Goal: Task Accomplishment & Management: Manage account settings

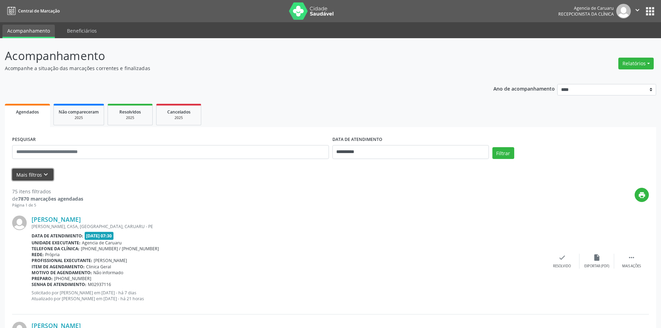
click at [45, 174] on icon "keyboard_arrow_down" at bounding box center [46, 175] width 8 height 8
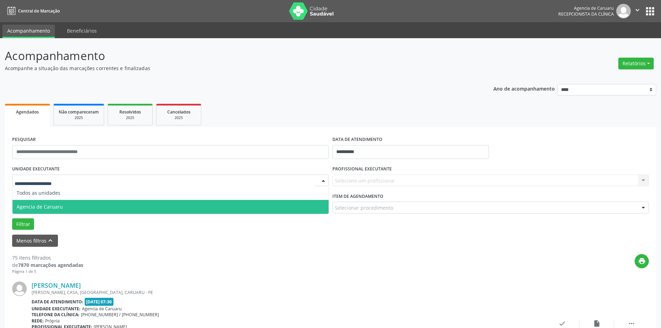
drag, startPoint x: 26, startPoint y: 207, endPoint x: 114, endPoint y: 194, distance: 88.4
click at [30, 207] on span "Agencia de Caruaru" at bounding box center [40, 206] width 46 height 7
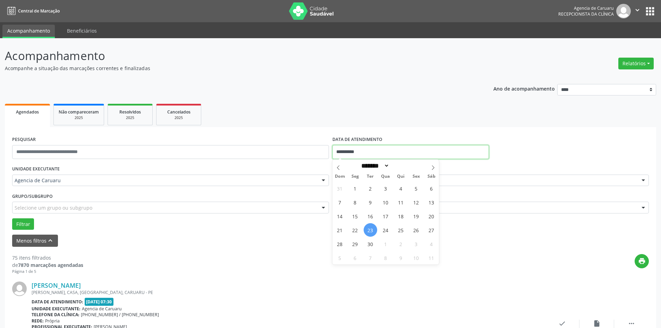
click at [364, 151] on input "**********" at bounding box center [410, 152] width 156 height 14
click at [364, 150] on input "**********" at bounding box center [410, 152] width 156 height 14
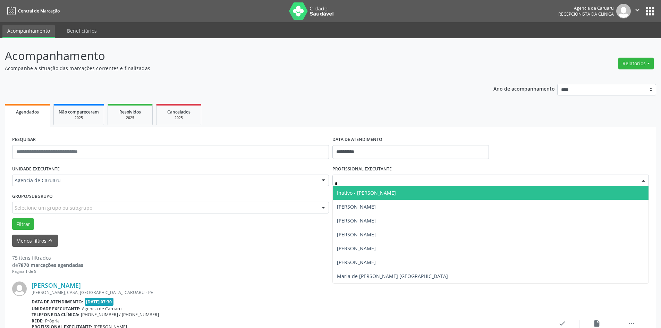
type input "**"
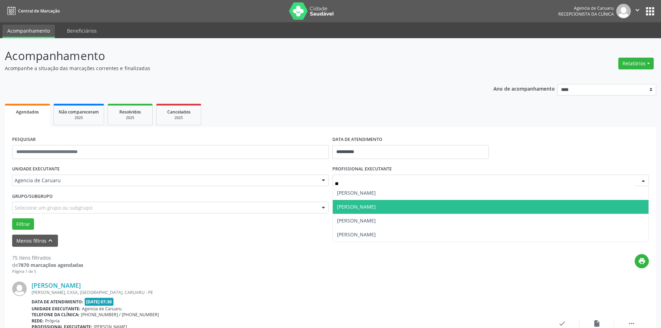
click at [362, 207] on span "[PERSON_NAME]" at bounding box center [356, 206] width 39 height 7
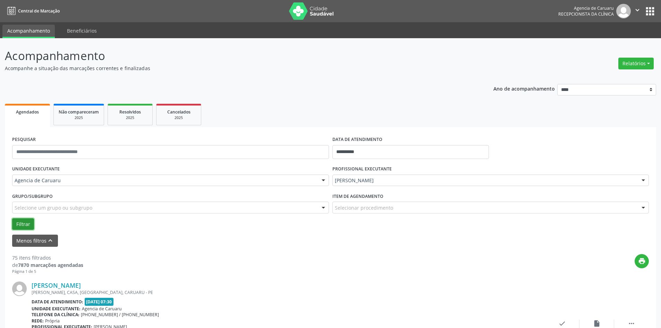
click at [25, 225] on button "Filtrar" at bounding box center [23, 224] width 22 height 12
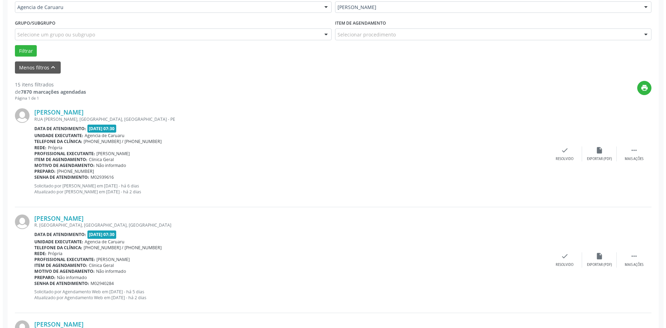
scroll to position [173, 0]
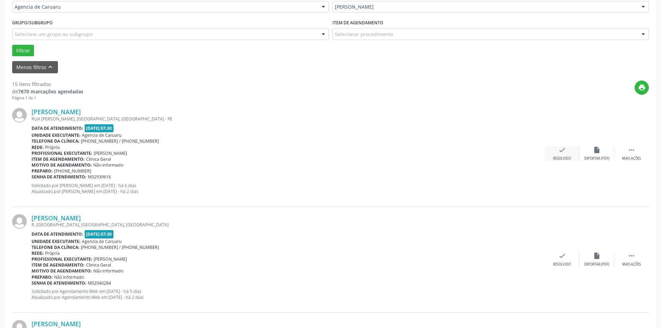
click at [564, 153] on icon "check" at bounding box center [562, 150] width 8 height 8
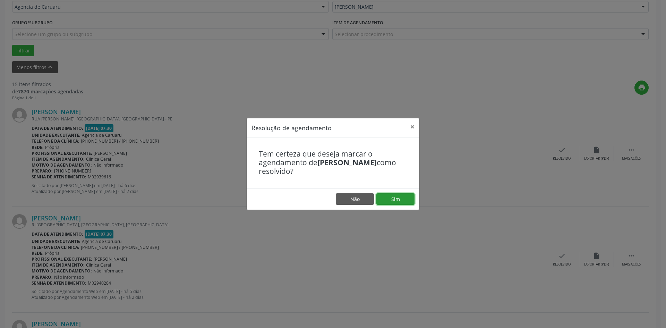
click at [397, 200] on button "Sim" at bounding box center [395, 199] width 38 height 12
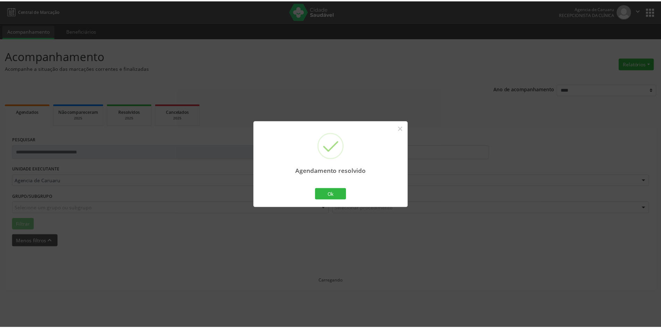
scroll to position [0, 0]
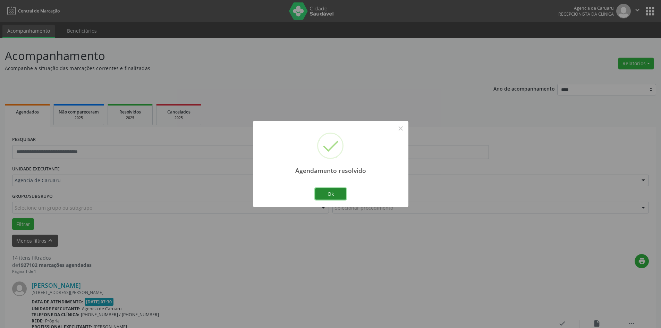
click at [333, 194] on button "Ok" at bounding box center [330, 194] width 31 height 12
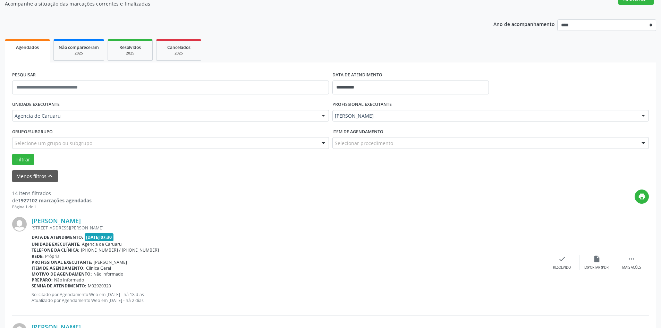
scroll to position [69, 0]
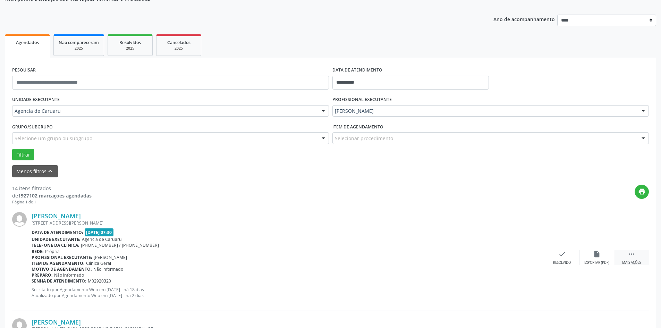
click at [627, 253] on div " Mais ações" at bounding box center [631, 257] width 35 height 15
click at [595, 256] on icon "alarm_off" at bounding box center [597, 254] width 8 height 8
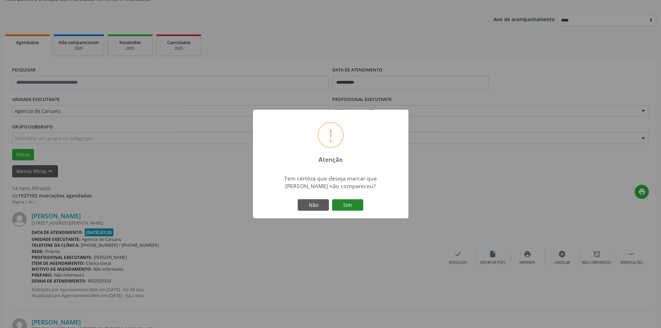
drag, startPoint x: 345, startPoint y: 208, endPoint x: 269, endPoint y: 220, distance: 77.0
click at [344, 207] on button "Sim" at bounding box center [347, 205] width 31 height 12
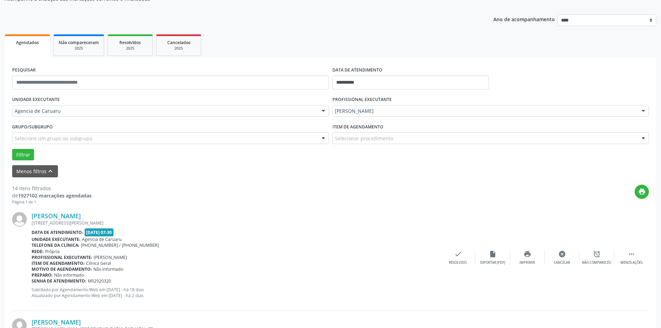
scroll to position [0, 0]
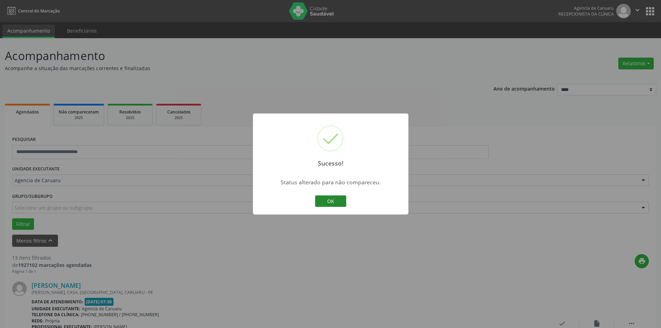
click at [332, 201] on button "OK" at bounding box center [330, 201] width 31 height 12
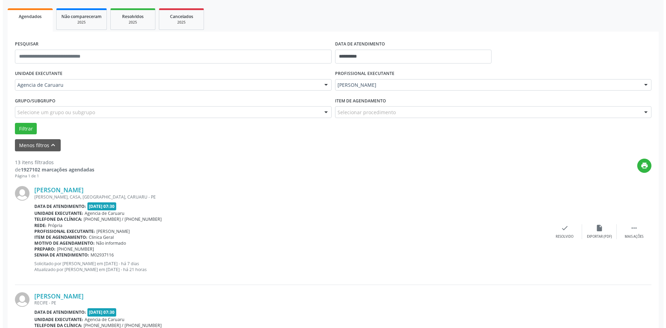
scroll to position [104, 0]
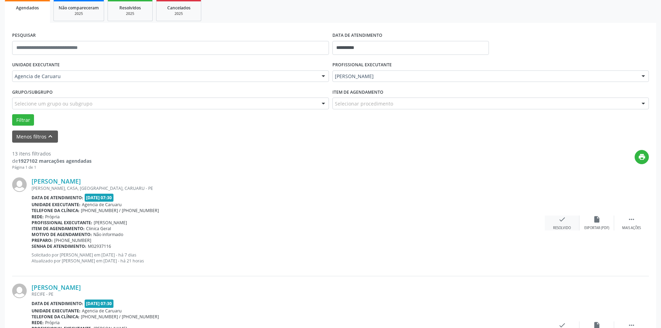
click at [560, 230] on div "Resolvido" at bounding box center [562, 228] width 18 height 5
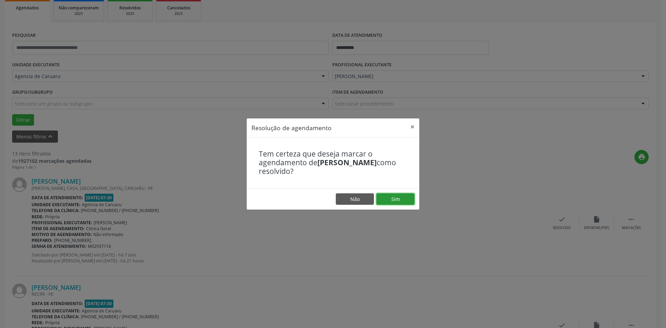
click at [397, 195] on button "Sim" at bounding box center [395, 199] width 38 height 12
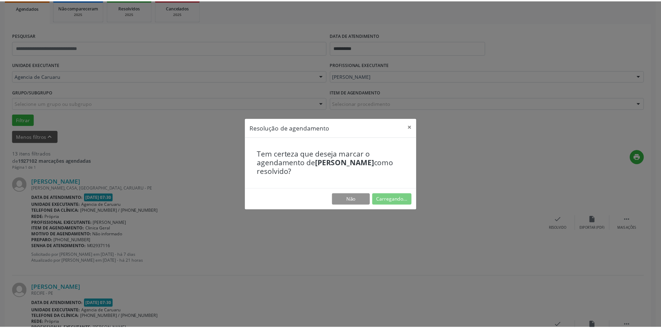
scroll to position [0, 0]
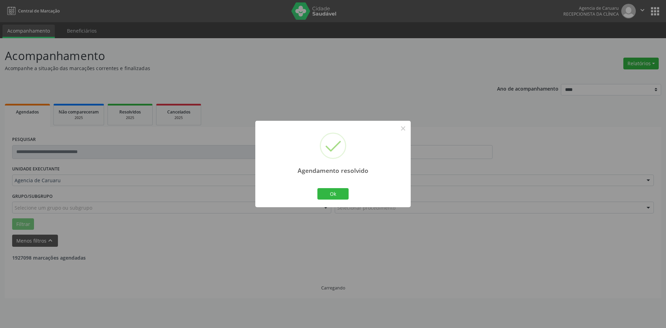
click at [329, 187] on div "Ok Cancel" at bounding box center [333, 193] width 34 height 15
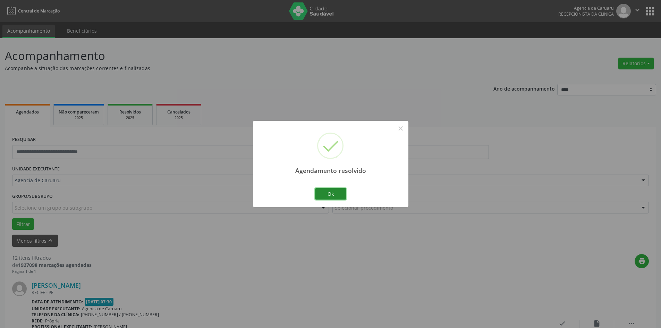
click at [329, 195] on button "Ok" at bounding box center [330, 194] width 31 height 12
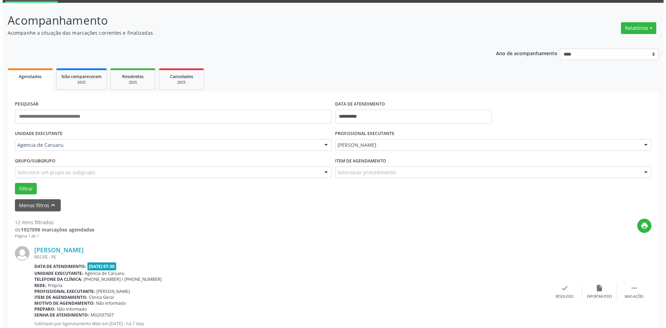
scroll to position [104, 0]
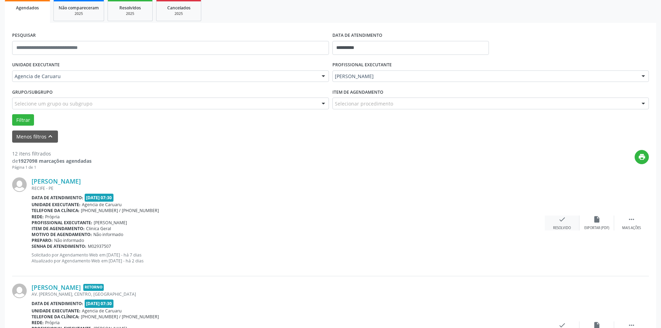
click at [561, 220] on icon "check" at bounding box center [562, 219] width 8 height 8
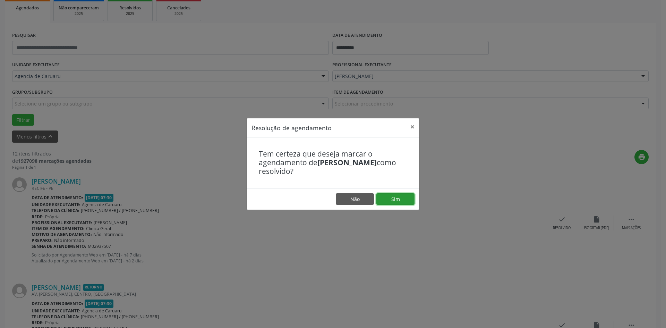
click at [405, 195] on button "Sim" at bounding box center [395, 199] width 38 height 12
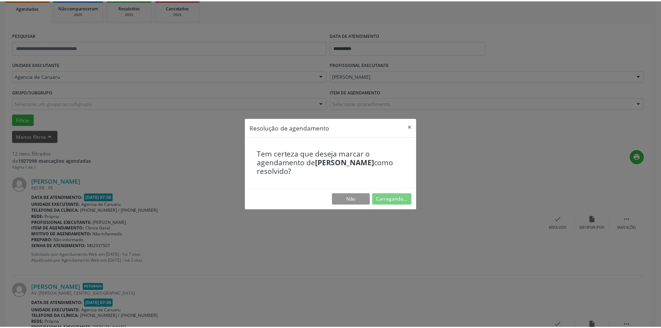
scroll to position [0, 0]
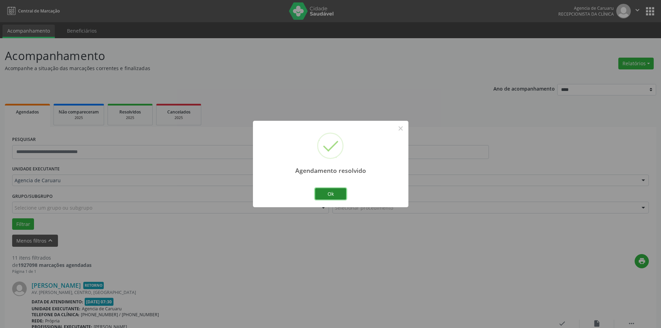
click at [338, 194] on button "Ok" at bounding box center [330, 194] width 31 height 12
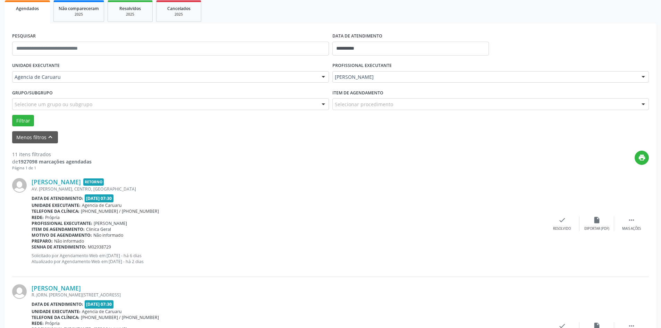
scroll to position [104, 0]
click at [636, 221] on div " Mais ações" at bounding box center [631, 222] width 35 height 15
click at [597, 222] on icon "alarm_off" at bounding box center [597, 219] width 8 height 8
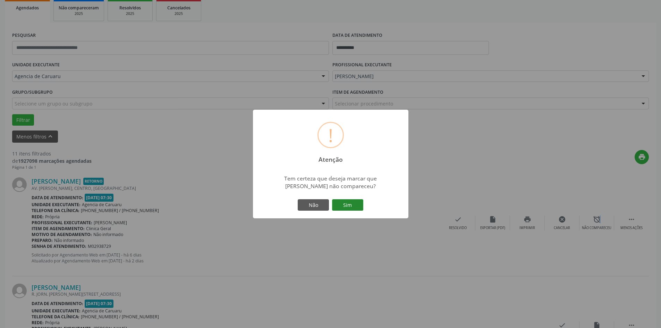
click at [354, 205] on button "Sim" at bounding box center [347, 205] width 31 height 12
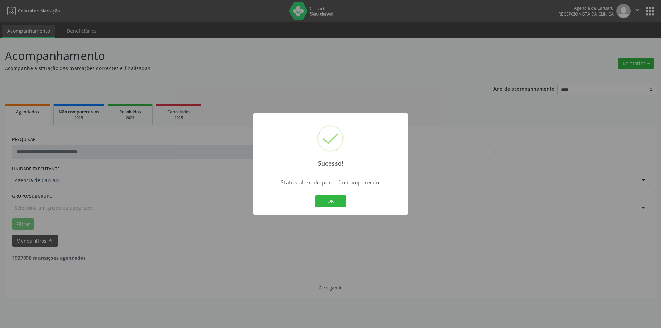
scroll to position [0, 0]
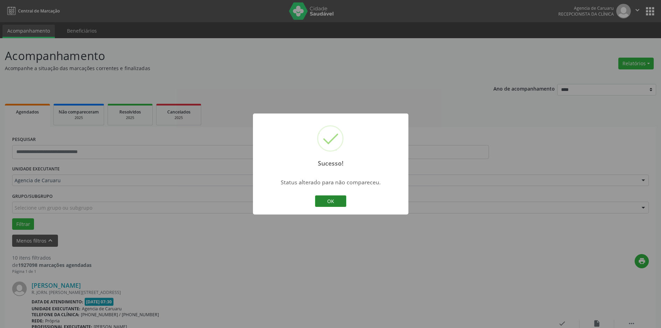
drag, startPoint x: 329, startPoint y: 200, endPoint x: 312, endPoint y: 199, distance: 17.0
click at [329, 199] on button "OK" at bounding box center [330, 201] width 31 height 12
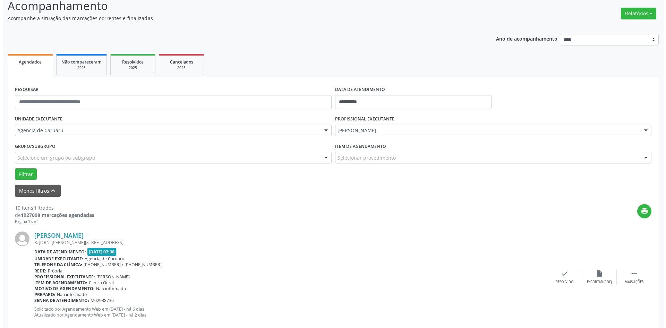
scroll to position [69, 0]
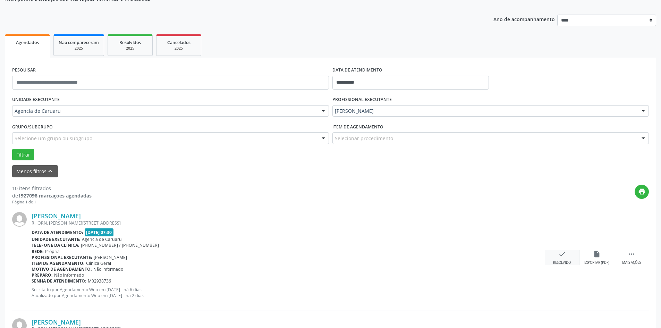
click at [558, 261] on div "Resolvido" at bounding box center [562, 262] width 18 height 5
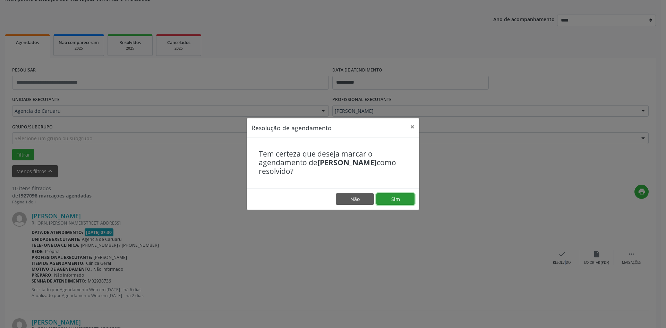
drag, startPoint x: 404, startPoint y: 198, endPoint x: 316, endPoint y: 198, distance: 88.1
click at [404, 198] on button "Sim" at bounding box center [395, 199] width 38 height 12
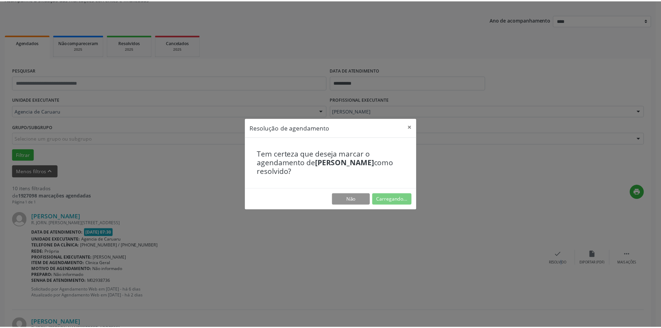
scroll to position [0, 0]
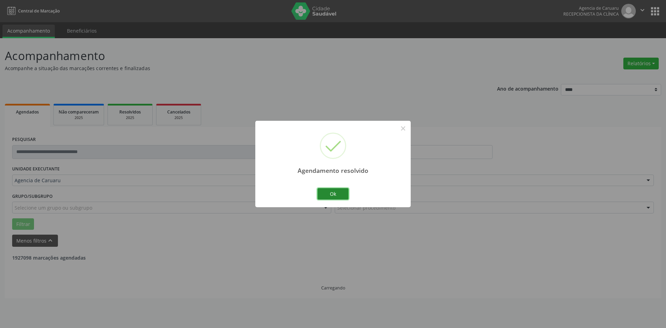
click at [337, 188] on button "Ok" at bounding box center [332, 194] width 31 height 12
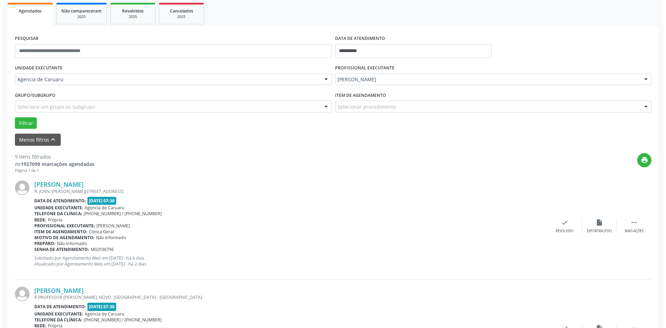
scroll to position [104, 0]
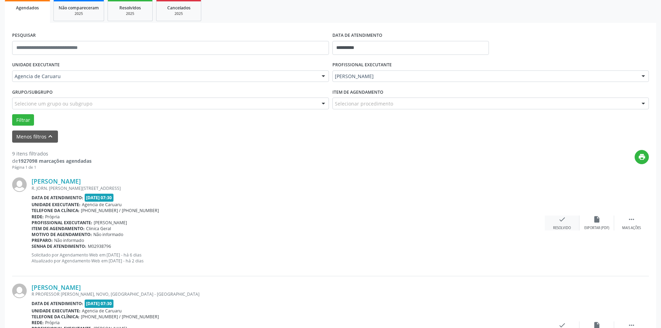
click at [564, 223] on div "check Resolvido" at bounding box center [562, 222] width 35 height 15
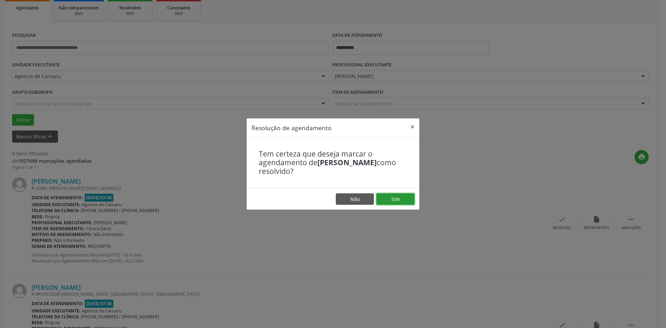
click at [404, 197] on button "Sim" at bounding box center [395, 199] width 38 height 12
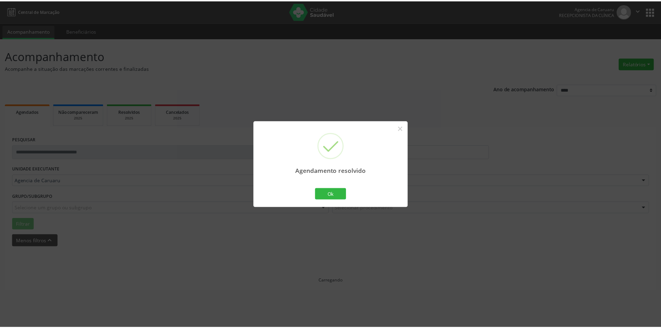
scroll to position [0, 0]
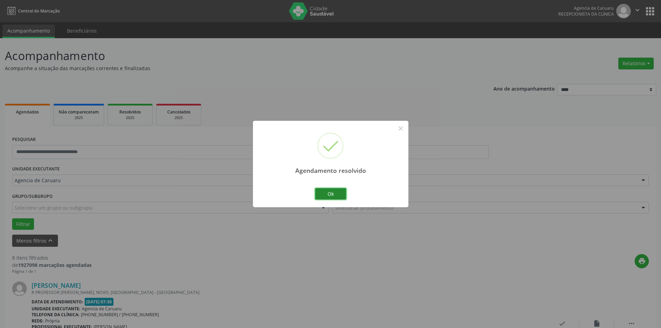
click at [332, 196] on button "Ok" at bounding box center [330, 194] width 31 height 12
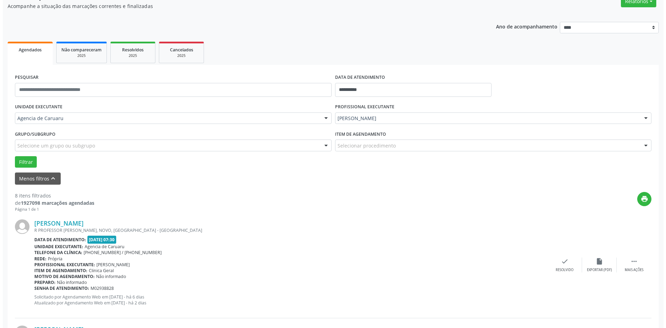
scroll to position [69, 0]
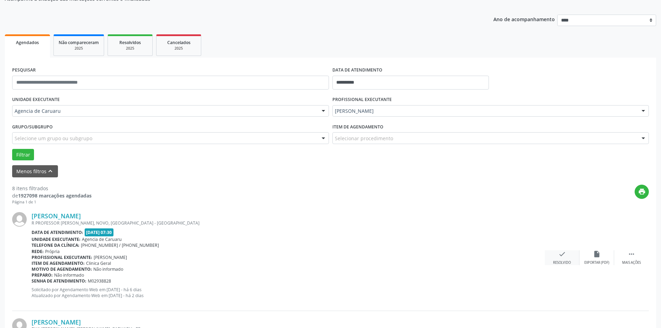
click at [556, 257] on div "check Resolvido" at bounding box center [562, 257] width 35 height 15
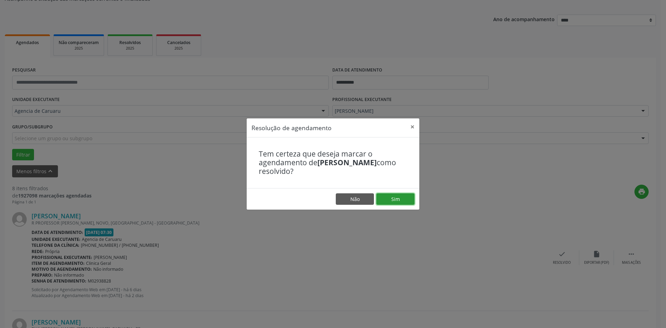
click at [405, 204] on button "Sim" at bounding box center [395, 199] width 38 height 12
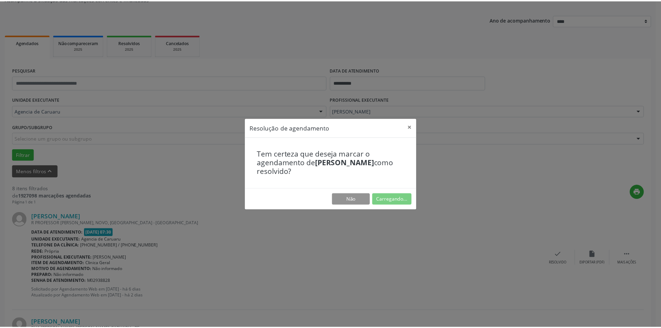
scroll to position [0, 0]
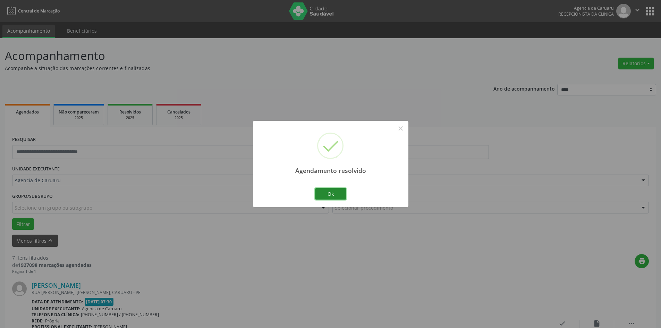
click at [335, 192] on button "Ok" at bounding box center [330, 194] width 31 height 12
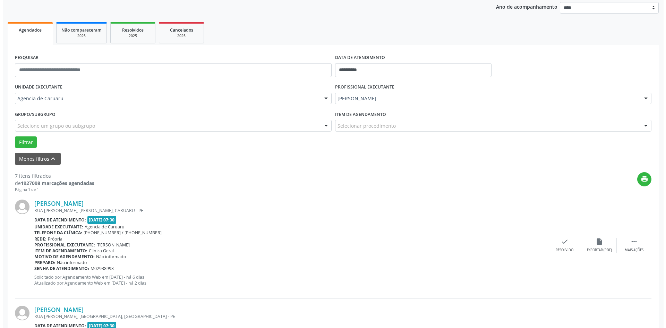
scroll to position [104, 0]
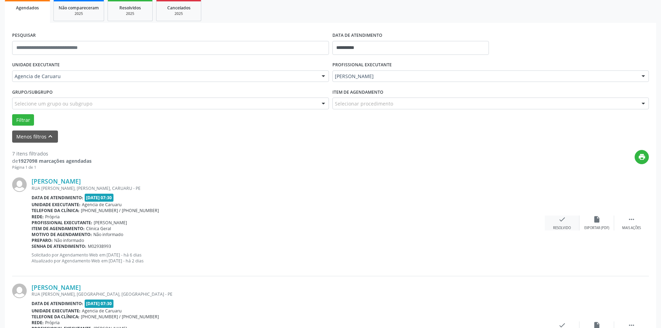
click at [561, 224] on div "check Resolvido" at bounding box center [562, 222] width 35 height 15
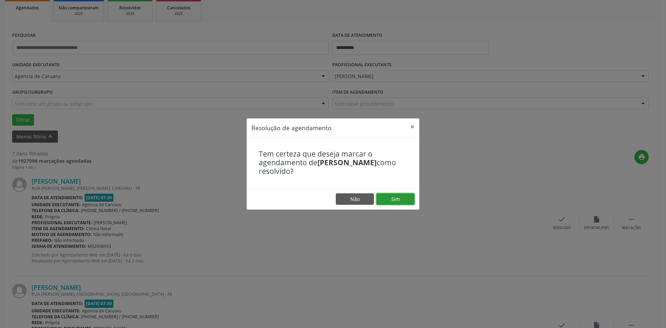
click at [390, 202] on button "Sim" at bounding box center [395, 199] width 38 height 12
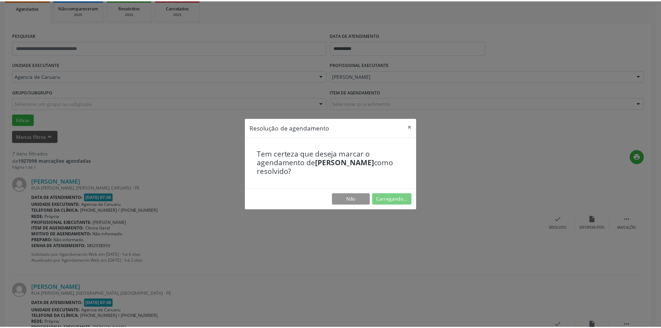
scroll to position [0, 0]
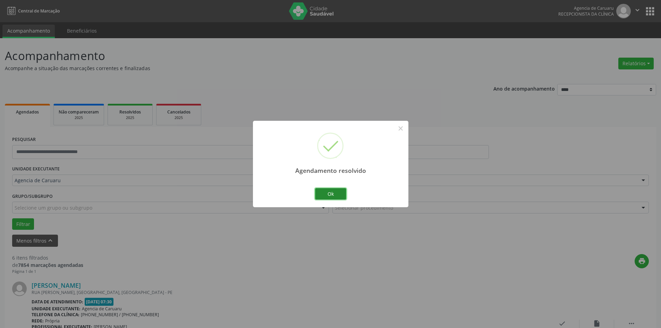
click at [330, 195] on button "Ok" at bounding box center [330, 194] width 31 height 12
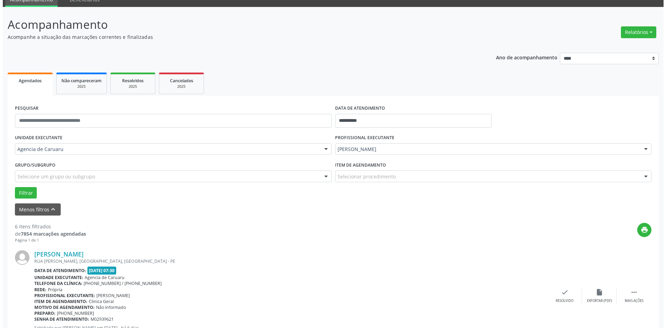
scroll to position [139, 0]
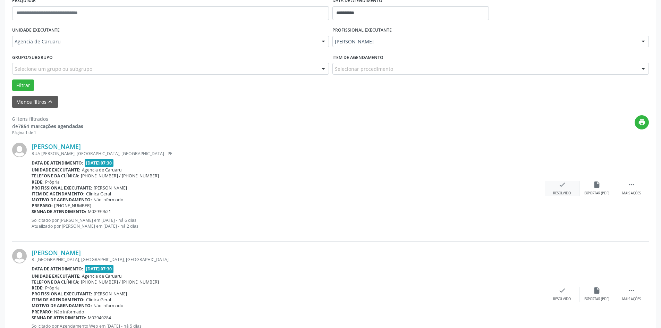
click at [563, 192] on div "Resolvido" at bounding box center [562, 193] width 18 height 5
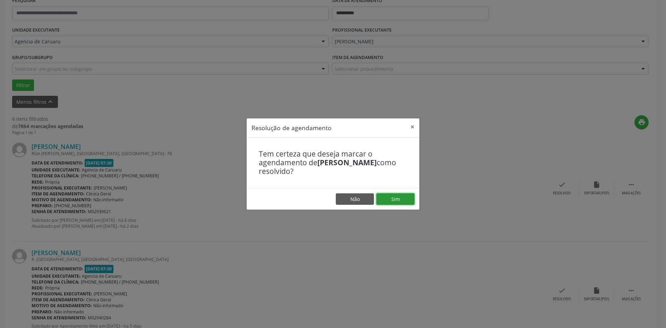
click at [403, 201] on button "Sim" at bounding box center [395, 199] width 38 height 12
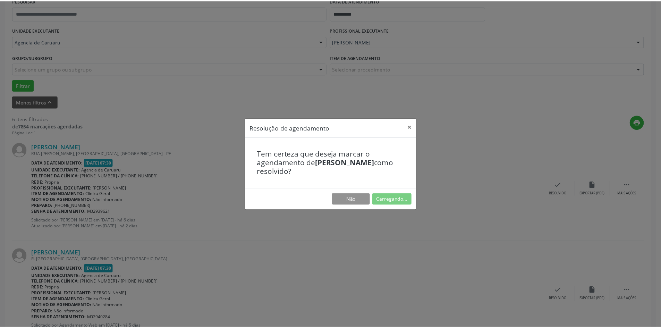
scroll to position [0, 0]
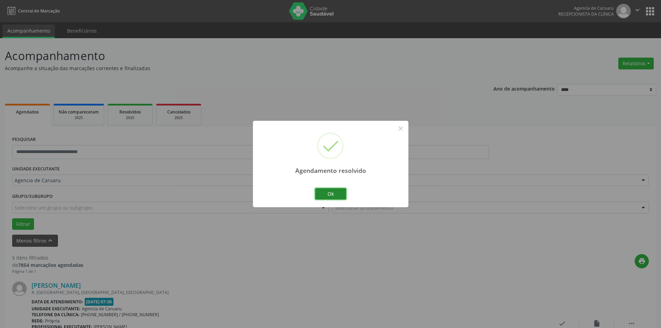
click at [333, 190] on button "Ok" at bounding box center [330, 194] width 31 height 12
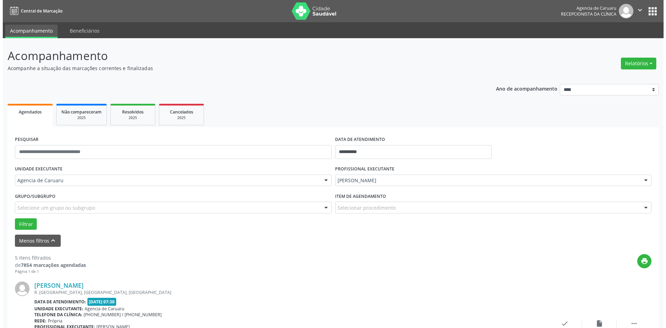
scroll to position [69, 0]
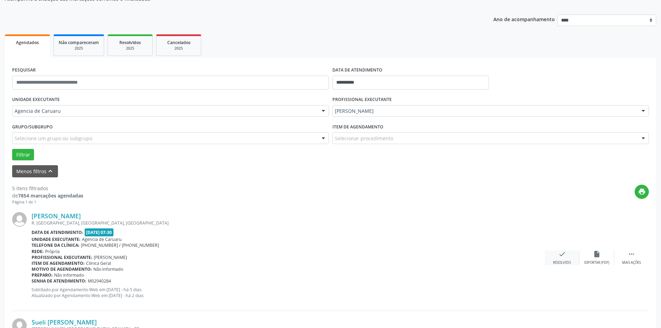
click at [558, 261] on div "Resolvido" at bounding box center [562, 262] width 18 height 5
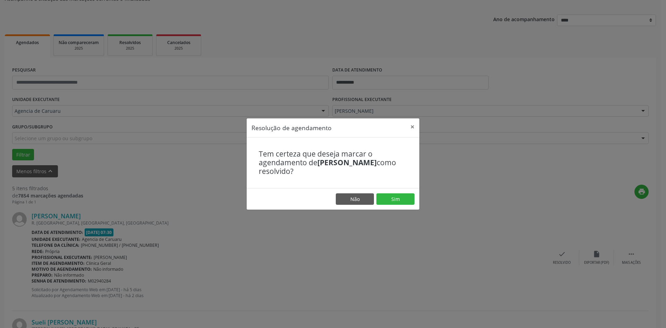
click at [402, 206] on footer "Não Sim" at bounding box center [333, 199] width 173 height 22
click at [405, 197] on button "Sim" at bounding box center [395, 199] width 38 height 12
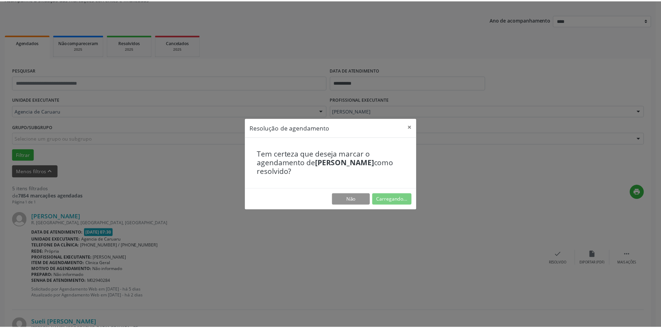
scroll to position [0, 0]
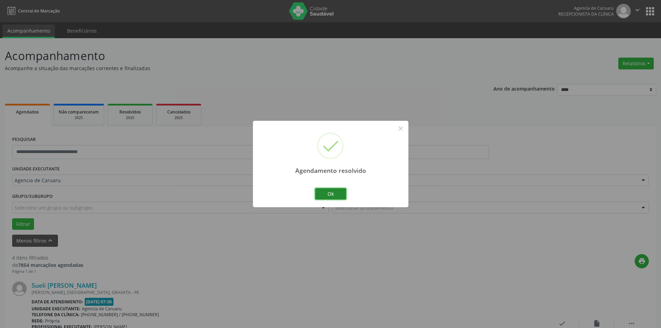
click at [333, 193] on button "Ok" at bounding box center [330, 194] width 31 height 12
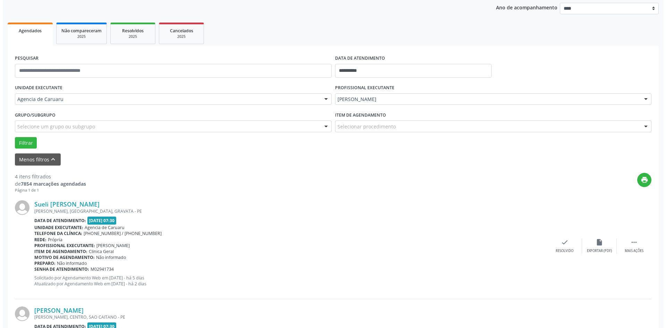
scroll to position [139, 0]
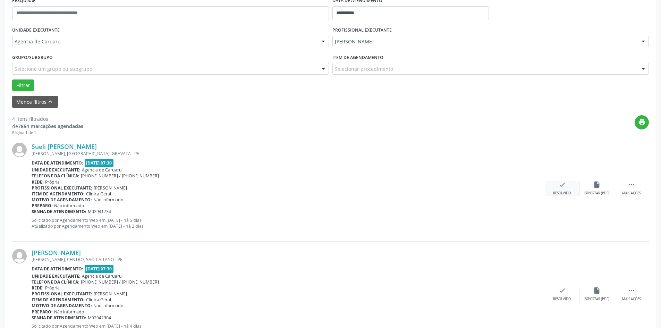
click at [569, 185] on div "check Resolvido" at bounding box center [562, 188] width 35 height 15
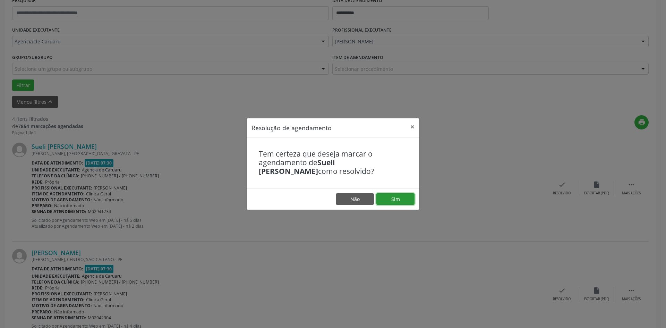
click at [395, 199] on button "Sim" at bounding box center [395, 199] width 38 height 12
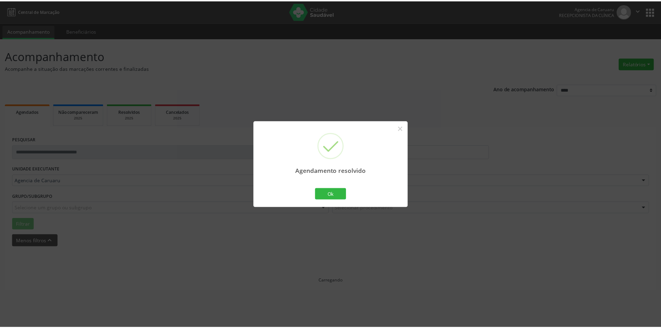
scroll to position [0, 0]
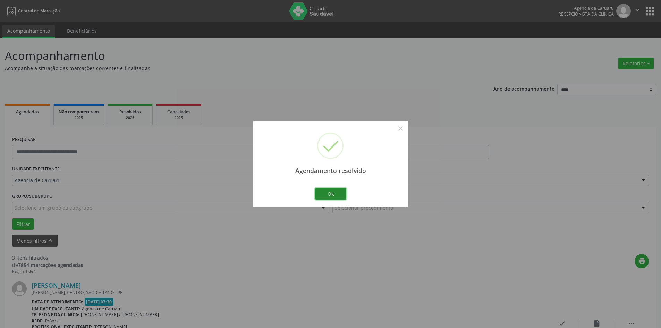
click at [336, 191] on button "Ok" at bounding box center [330, 194] width 31 height 12
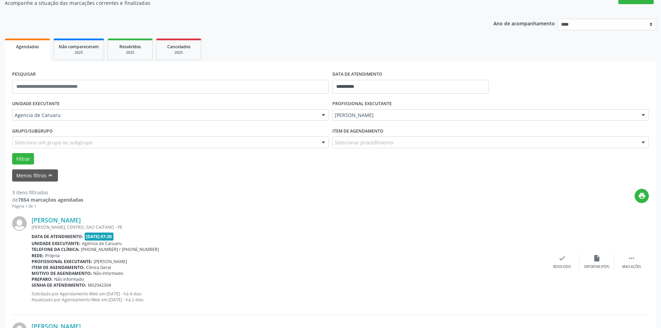
scroll to position [104, 0]
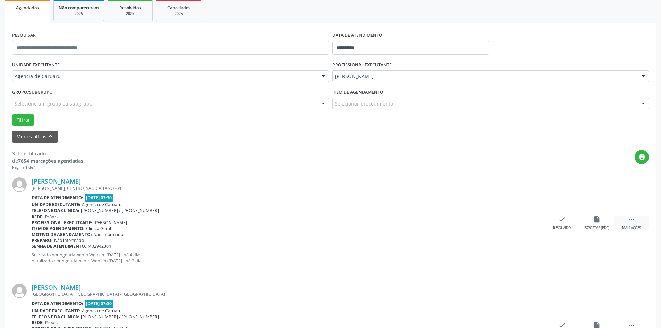
drag, startPoint x: 635, startPoint y: 220, endPoint x: 618, endPoint y: 222, distance: 17.2
click at [634, 220] on icon "" at bounding box center [632, 219] width 8 height 8
click at [598, 220] on icon "alarm_off" at bounding box center [597, 219] width 8 height 8
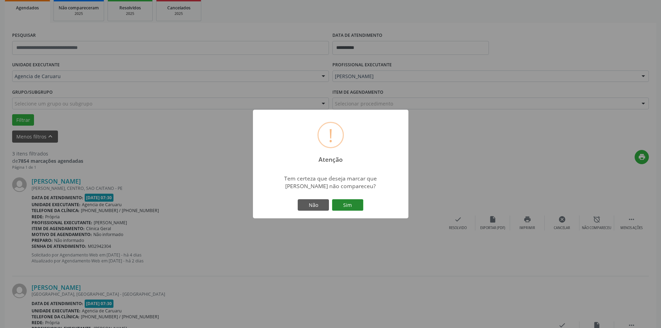
click at [352, 206] on button "Sim" at bounding box center [347, 205] width 31 height 12
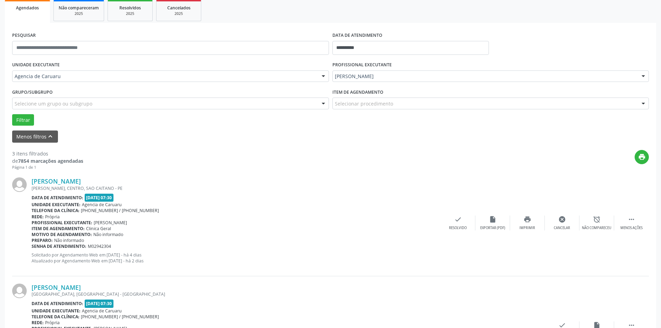
scroll to position [0, 0]
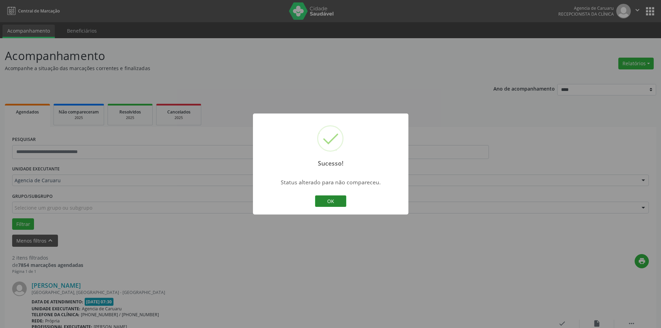
click at [315, 198] on button "OK" at bounding box center [330, 201] width 31 height 12
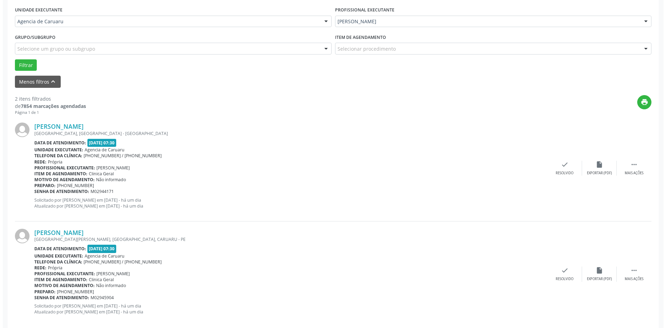
scroll to position [170, 0]
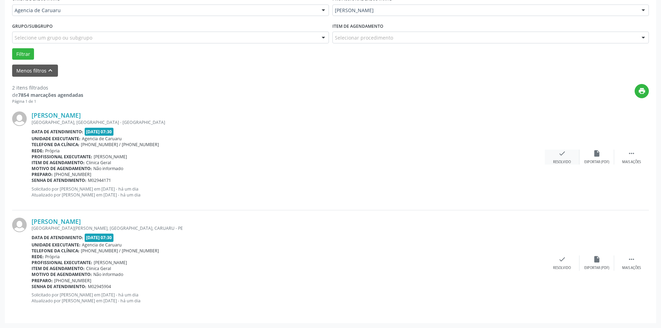
click at [560, 152] on icon "check" at bounding box center [562, 154] width 8 height 8
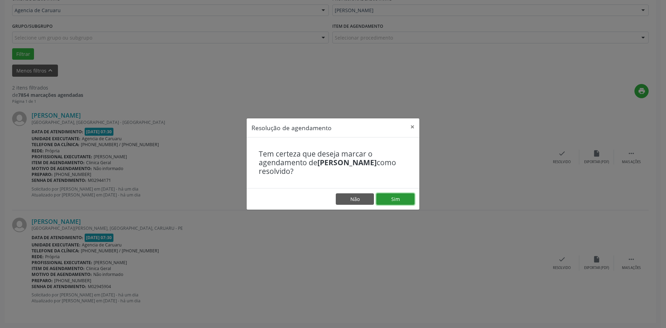
click at [410, 200] on button "Sim" at bounding box center [395, 199] width 38 height 12
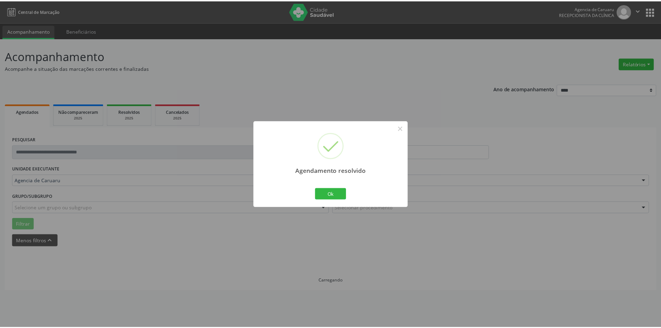
scroll to position [0, 0]
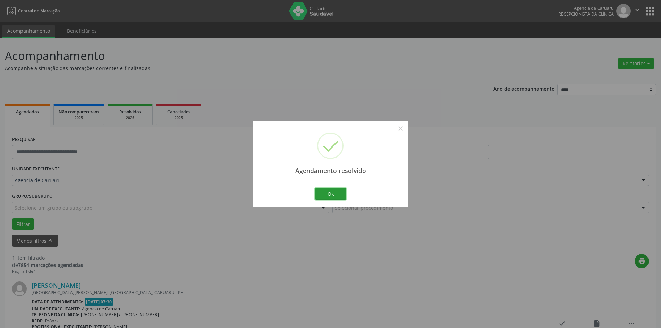
drag, startPoint x: 331, startPoint y: 196, endPoint x: 300, endPoint y: 203, distance: 31.8
click at [330, 195] on button "Ok" at bounding box center [330, 194] width 31 height 12
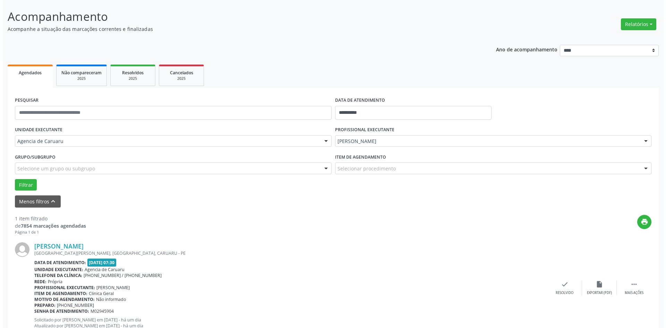
scroll to position [64, 0]
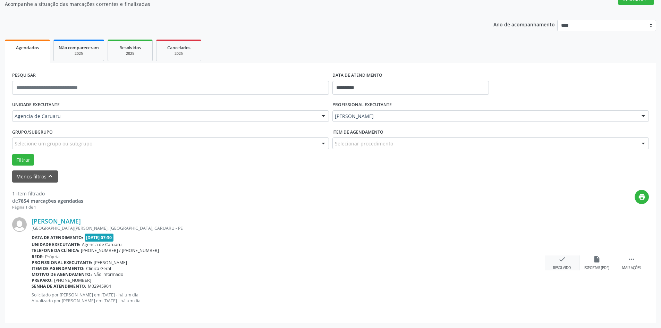
click at [566, 261] on div "check Resolvido" at bounding box center [562, 262] width 35 height 15
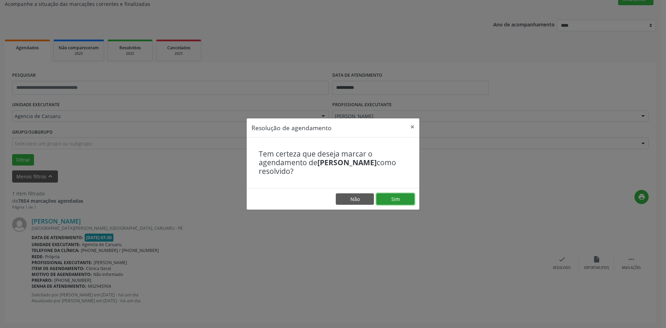
click at [404, 198] on button "Sim" at bounding box center [395, 199] width 38 height 12
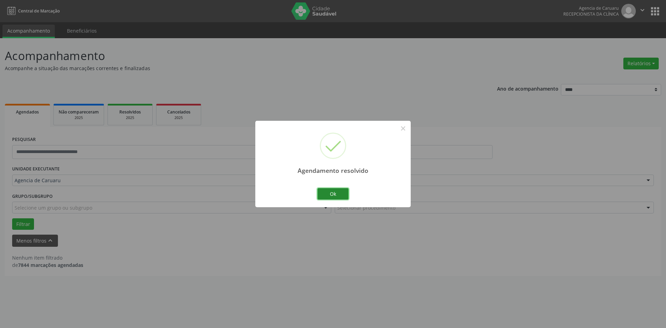
click at [337, 192] on button "Ok" at bounding box center [332, 194] width 31 height 12
